Goal: Task Accomplishment & Management: Complete application form

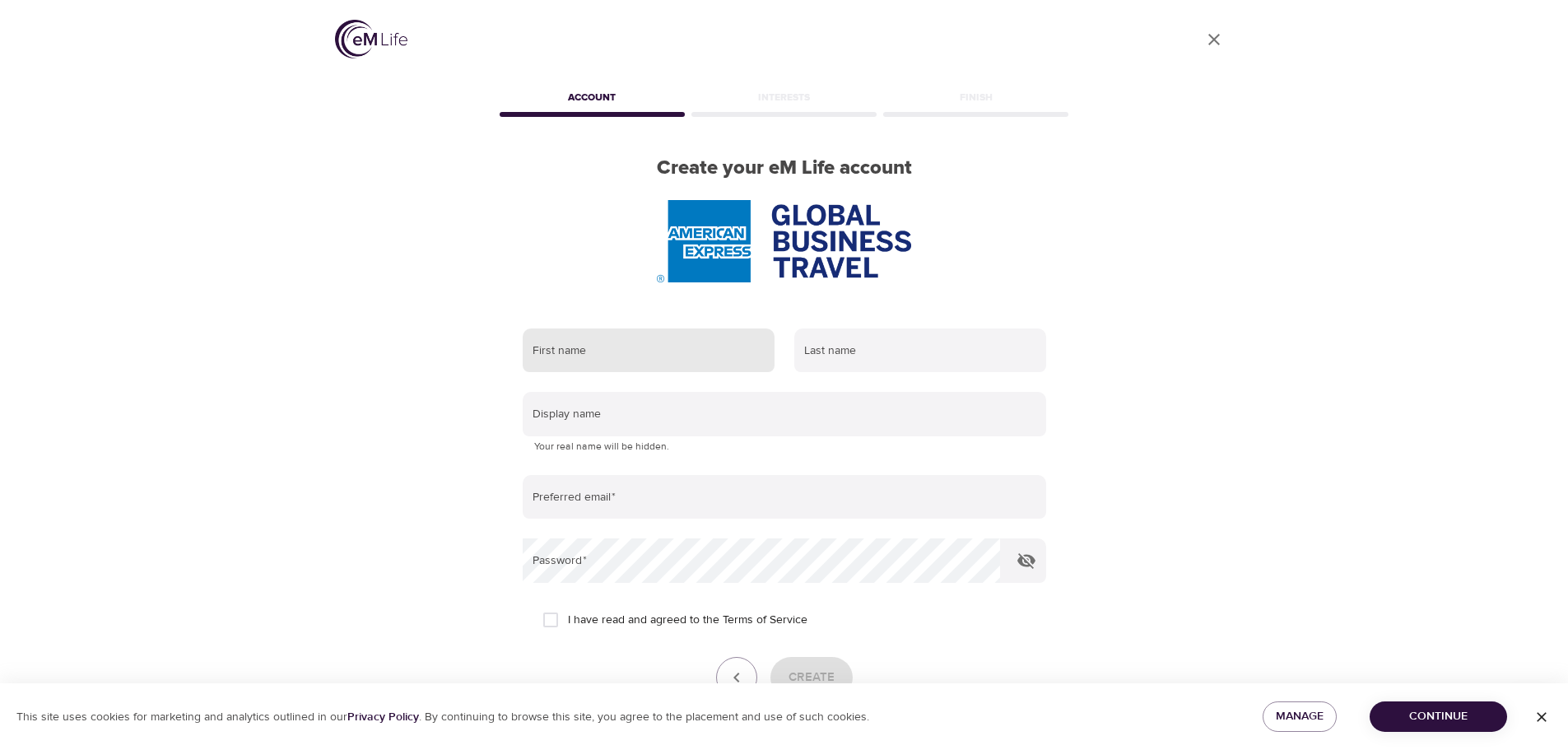
click at [618, 358] on input "text" at bounding box center [648, 351] width 252 height 45
type input "[PERSON_NAME]"
click at [846, 372] on input "text" at bounding box center [920, 351] width 252 height 45
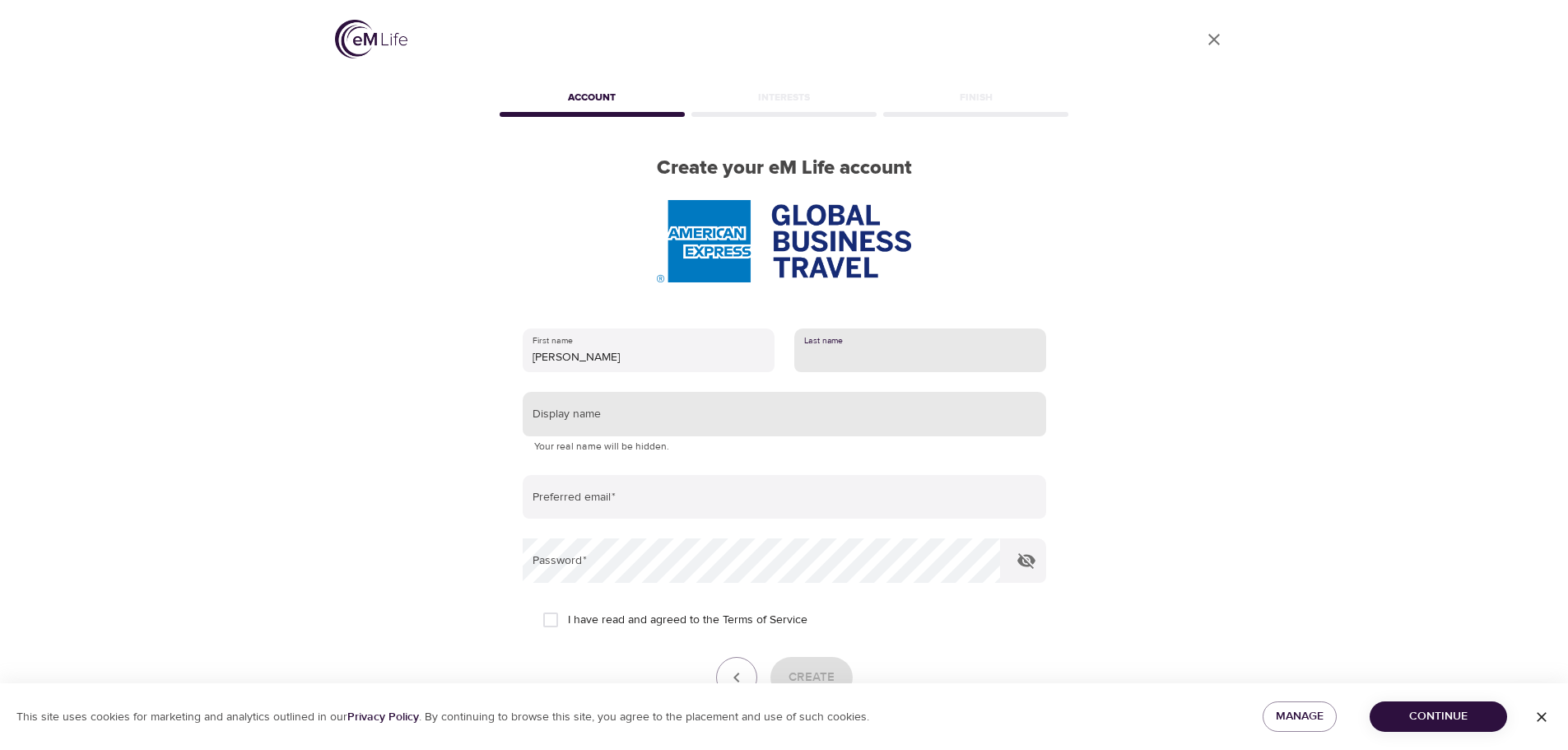
type input "[PERSON_NAME]"
click at [677, 412] on input "text" at bounding box center [784, 415] width 523 height 45
type input "cmarch"
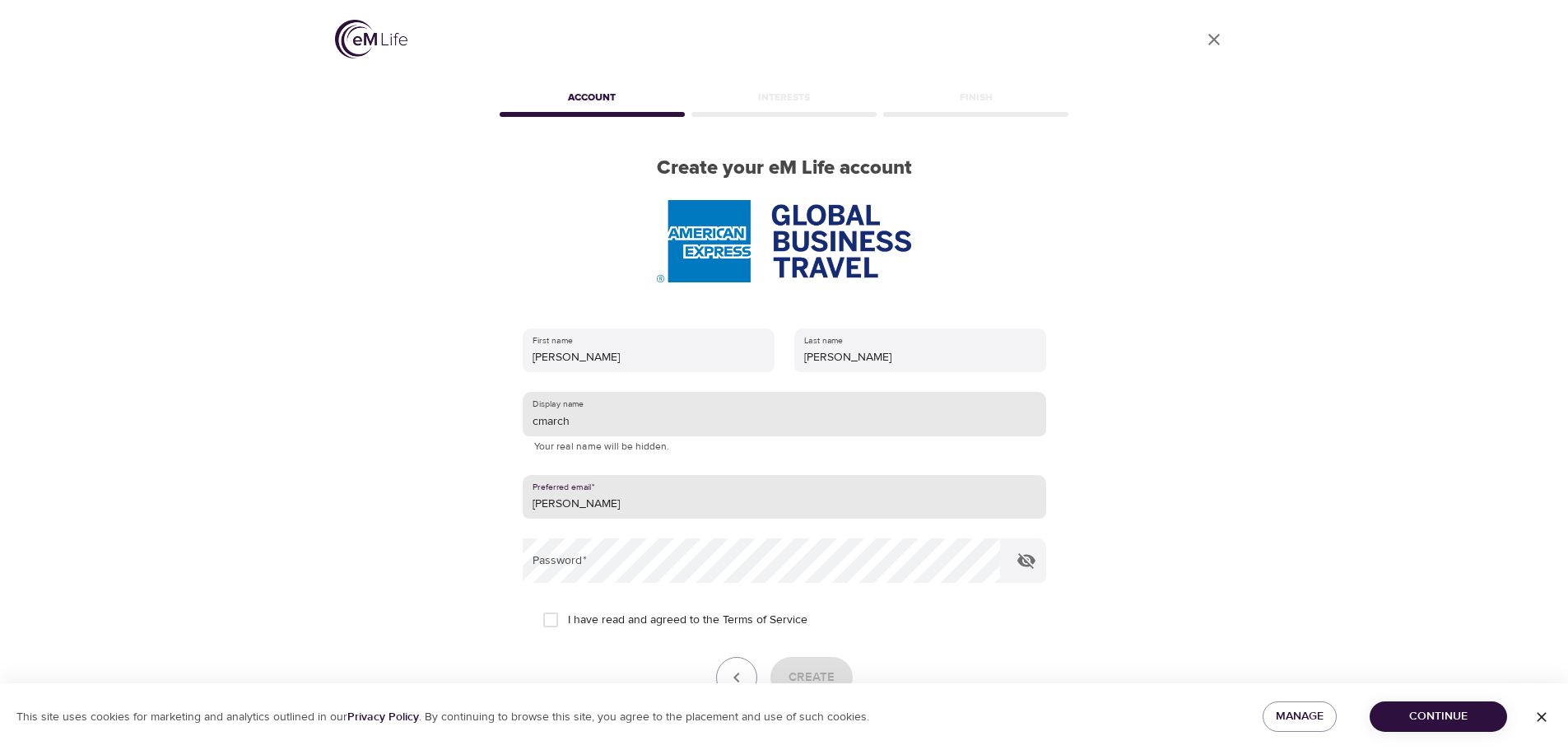
type input "[PERSON_NAME][EMAIL_ADDRESS][DOMAIN_NAME]"
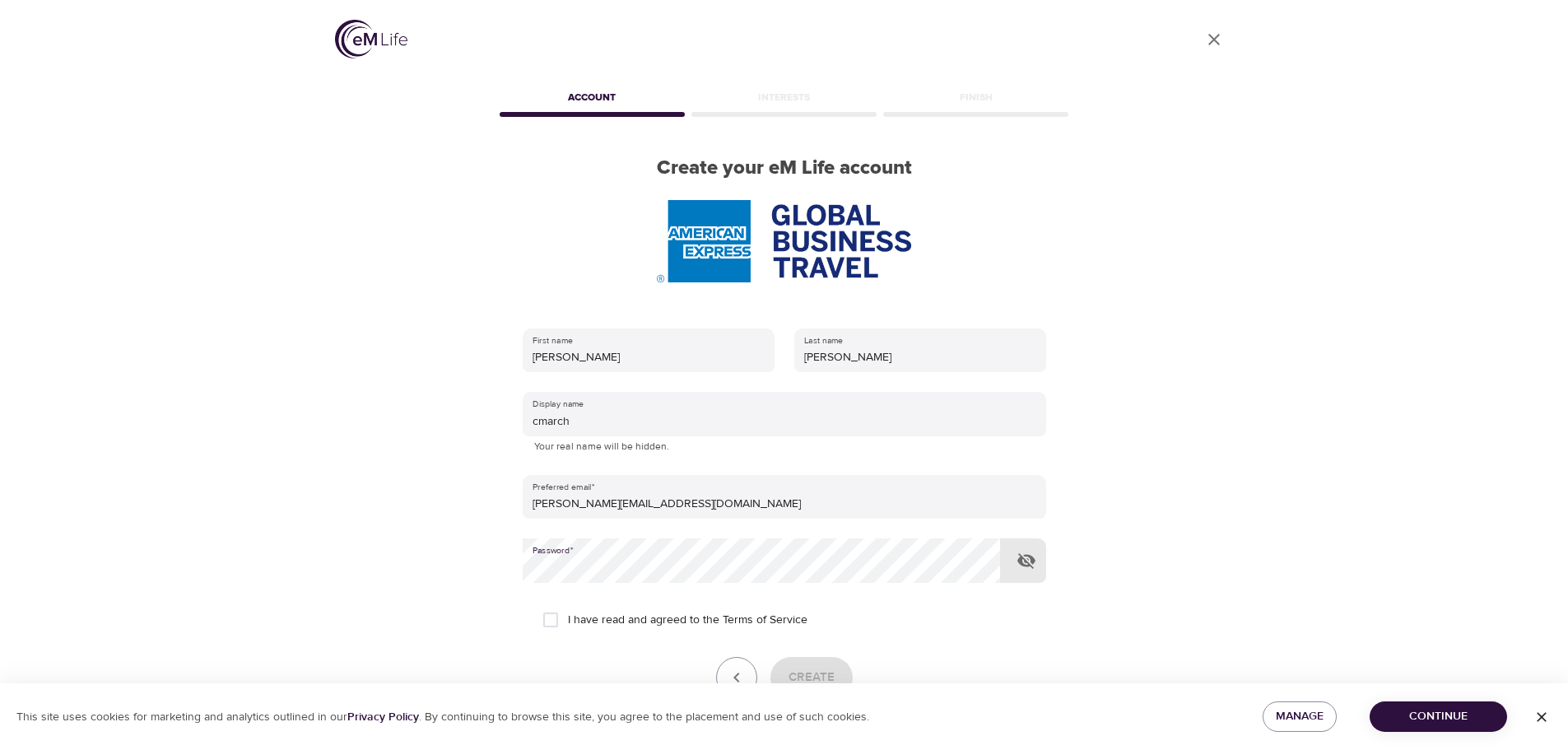
click at [954, 616] on div "I have read and agreed to the Terms of Service" at bounding box center [784, 620] width 484 height 35
click at [649, 618] on span "I have read and agreed to the Terms of Service" at bounding box center [688, 620] width 239 height 17
click at [568, 618] on input "I have read and agreed to the Terms of Service" at bounding box center [551, 620] width 35 height 35
checkbox input "true"
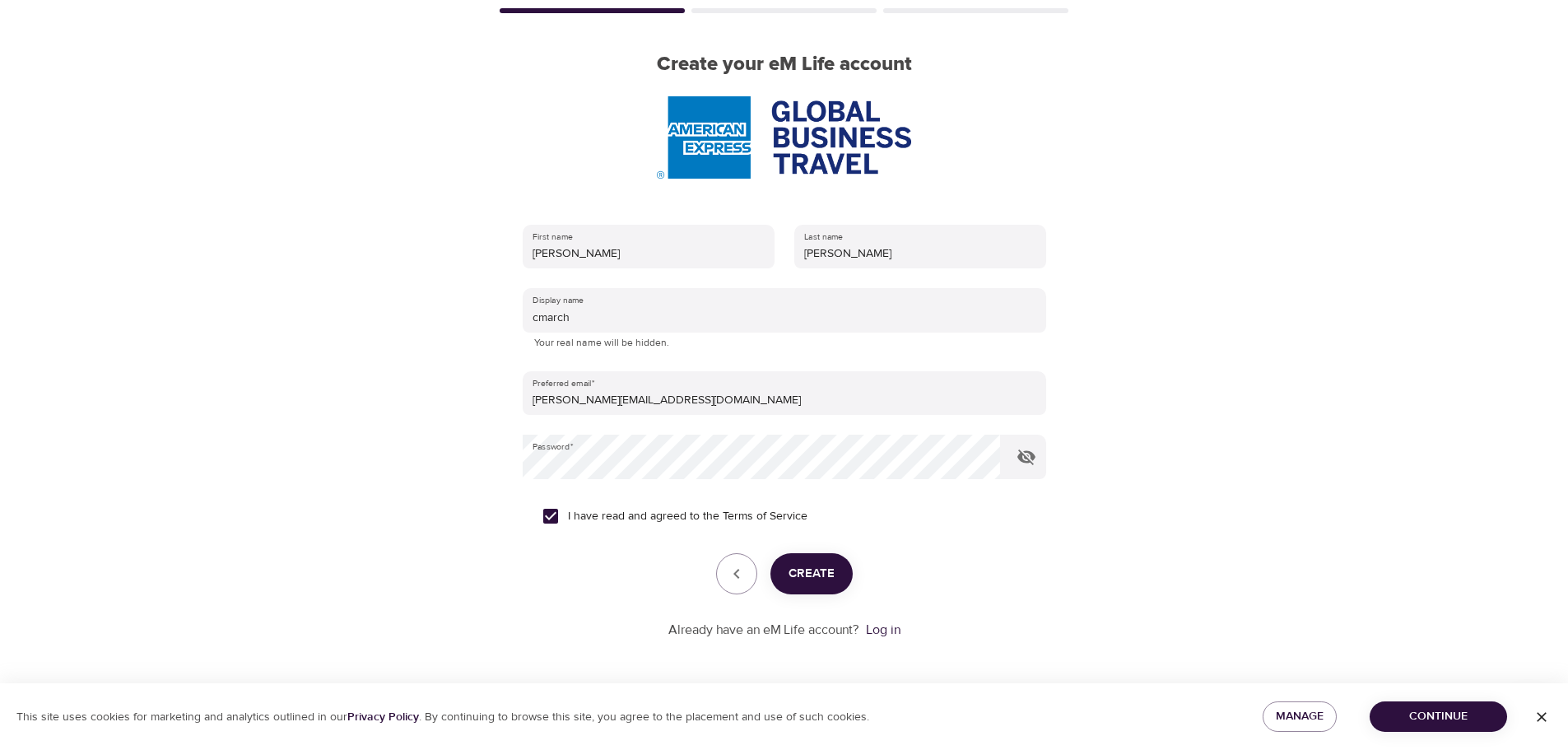
scroll to position [105, 0]
click at [839, 577] on button "Create" at bounding box center [812, 573] width 83 height 41
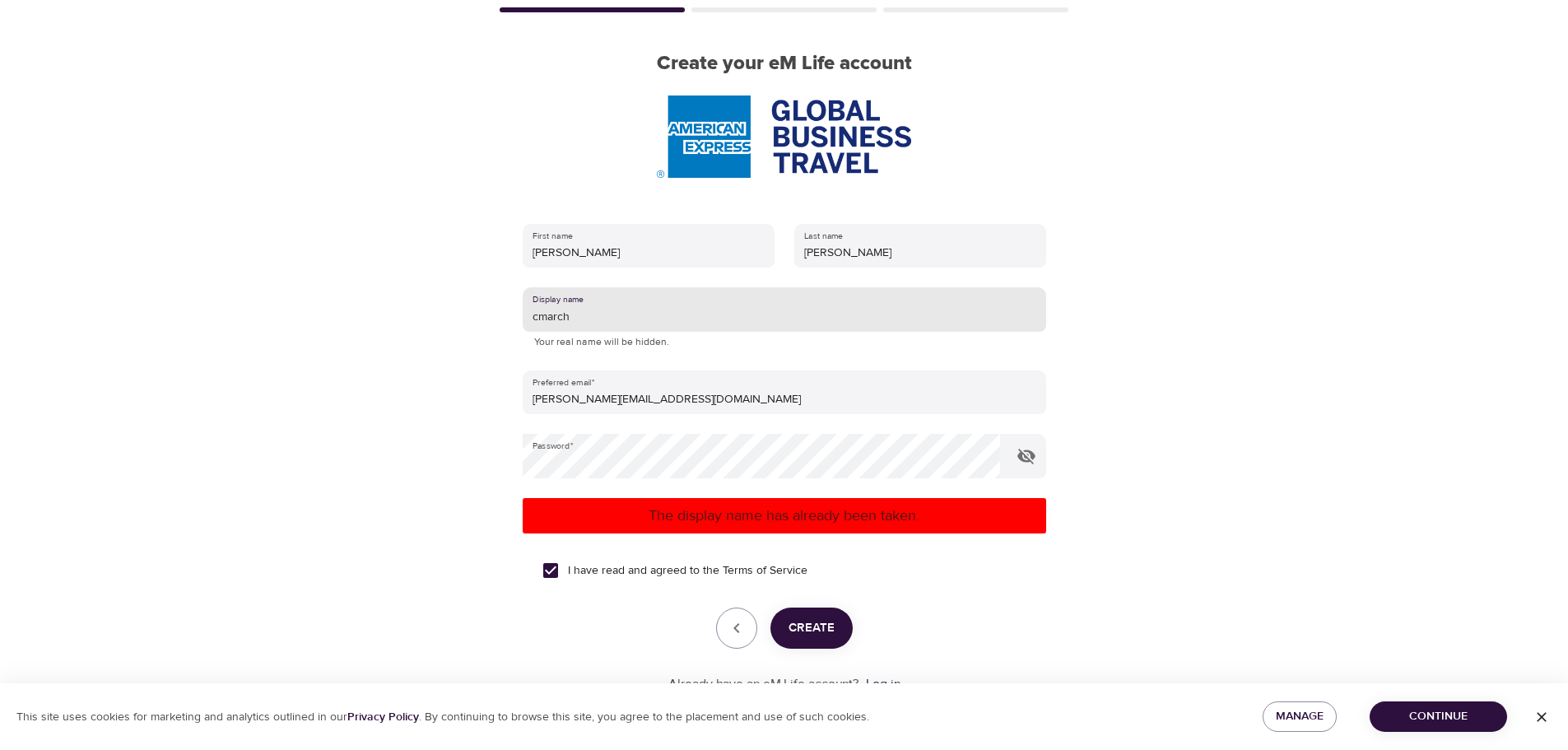
click at [636, 316] on input "cmarch" at bounding box center [784, 310] width 523 height 45
type input "cmarch1"
click at [799, 638] on span "Create" at bounding box center [812, 629] width 46 height 21
